Goal: Information Seeking & Learning: Learn about a topic

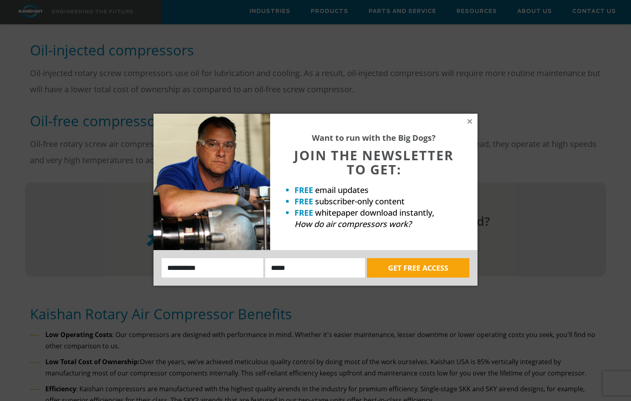
scroll to position [607, 0]
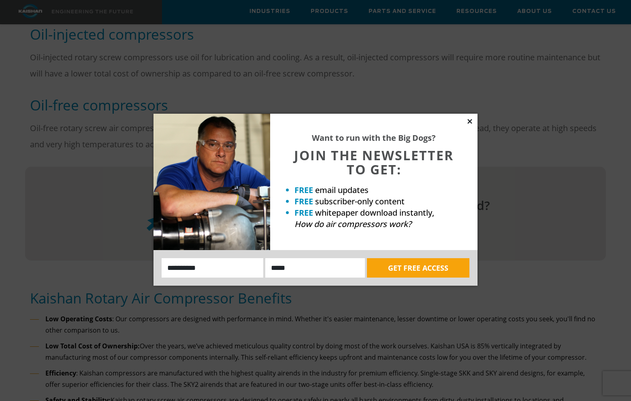
click at [470, 121] on icon at bounding box center [469, 121] width 7 height 7
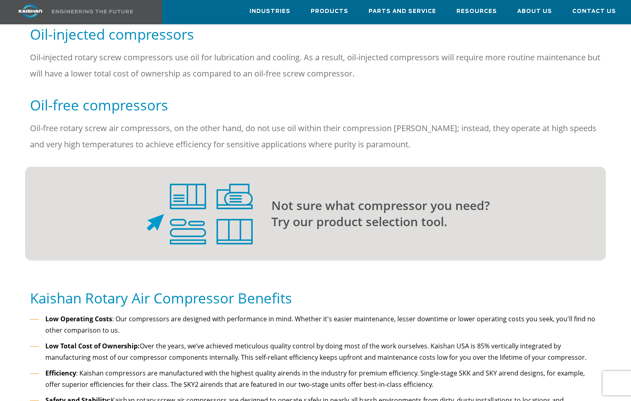
click at [354, 198] on p "Not sure what compressor you need? Try our product selection tool." at bounding box center [422, 214] width 302 height 32
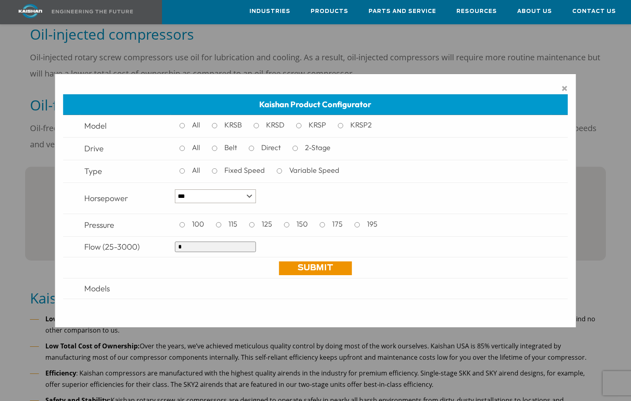
click at [180, 248] on input "*" at bounding box center [215, 247] width 81 height 11
type input "**"
click at [310, 272] on link "Submit" at bounding box center [315, 268] width 73 height 14
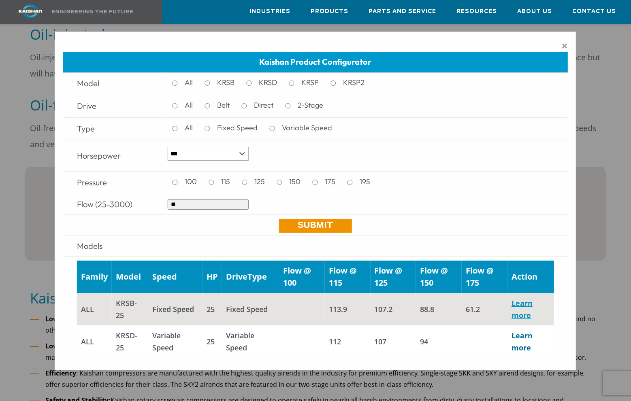
click at [524, 336] on link "Learn more" at bounding box center [521, 342] width 21 height 22
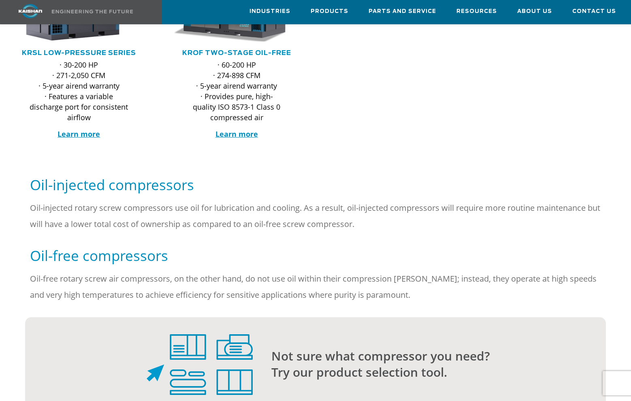
scroll to position [606, 0]
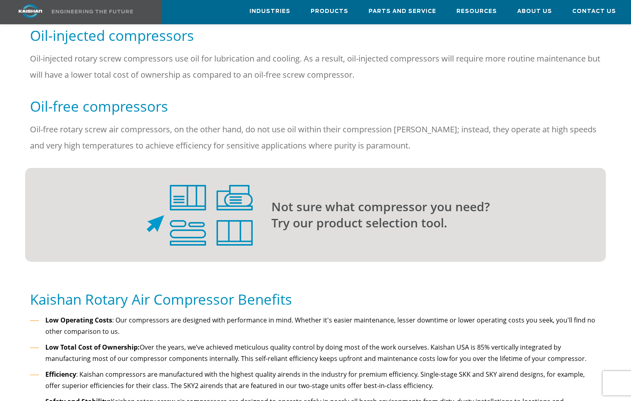
click at [368, 203] on p "Not sure what compressor you need? Try our product selection tool." at bounding box center [422, 215] width 302 height 32
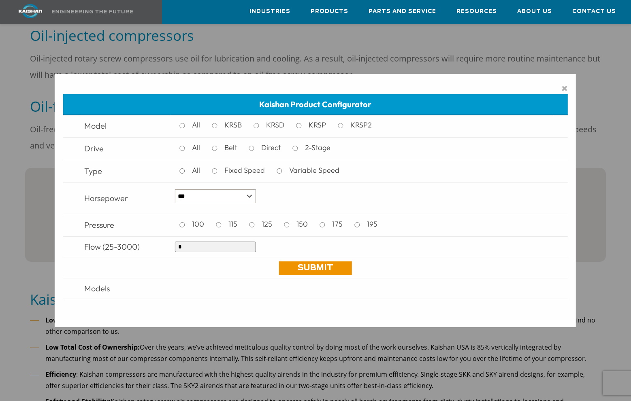
click at [178, 248] on input "*" at bounding box center [215, 247] width 81 height 11
type input "**"
click at [322, 269] on link "Submit" at bounding box center [315, 268] width 73 height 14
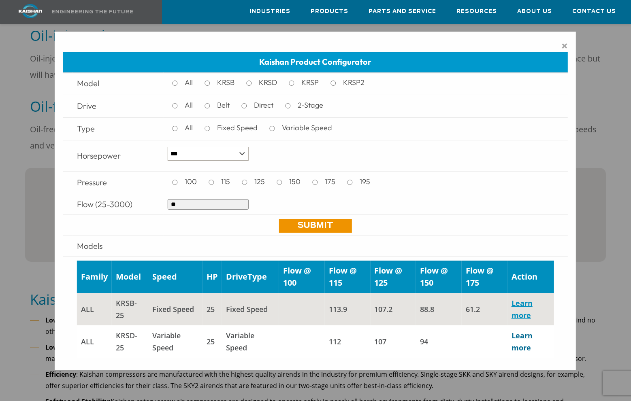
click at [517, 336] on link "Learn more" at bounding box center [521, 342] width 21 height 22
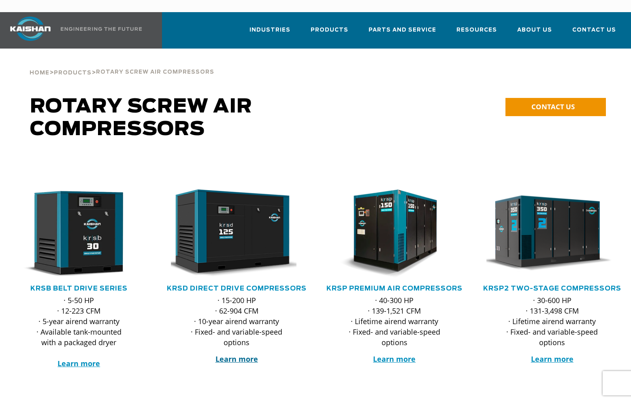
click at [236, 354] on strong "Learn more" at bounding box center [236, 359] width 43 height 10
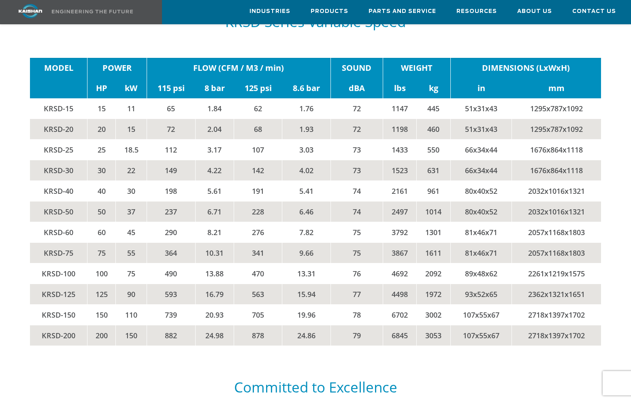
scroll to position [1660, 0]
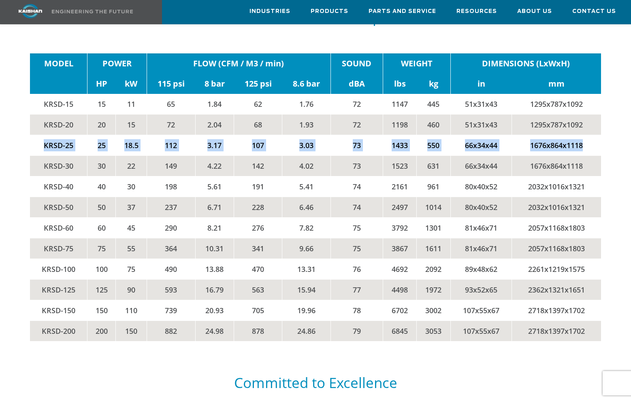
drag, startPoint x: 42, startPoint y: 115, endPoint x: 592, endPoint y: 115, distance: 549.7
click at [592, 135] on tr "KRSD-25 25 18.5 112 3.17 107 3.03 73 1433 550 66x34x44 1676x864x1118" at bounding box center [315, 145] width 570 height 21
